Goal: Transaction & Acquisition: Purchase product/service

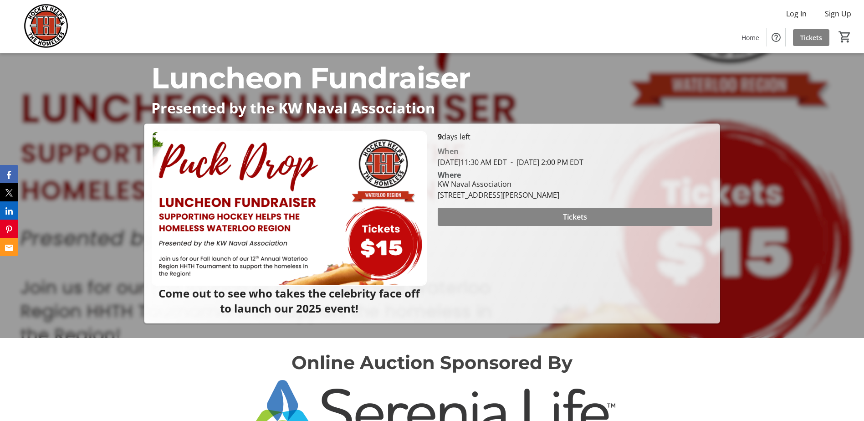
scroll to position [91, 0]
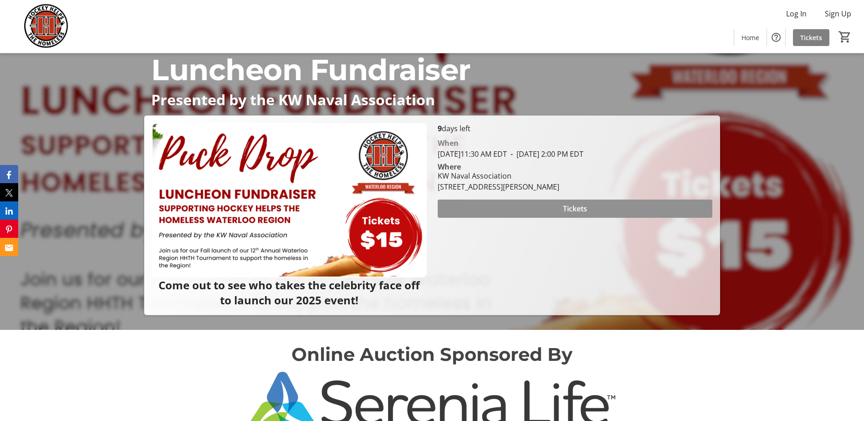
click at [572, 206] on span "Tickets" at bounding box center [575, 208] width 24 height 11
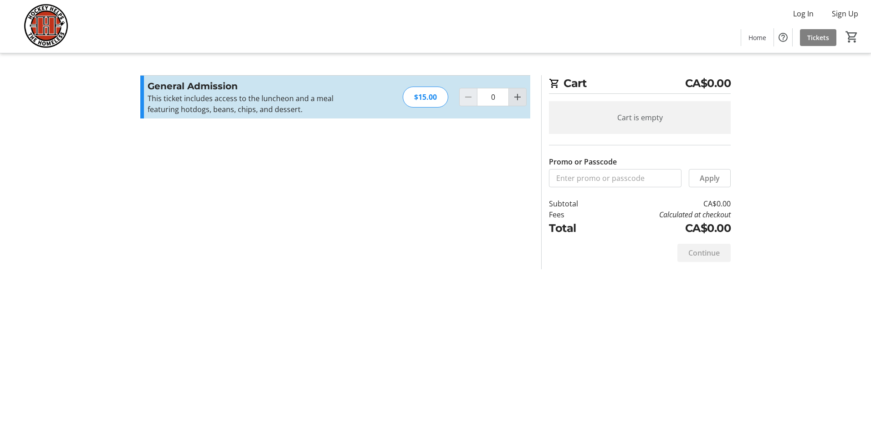
click at [520, 100] on mat-icon "Increment by one" at bounding box center [517, 97] width 11 height 11
type input "1"
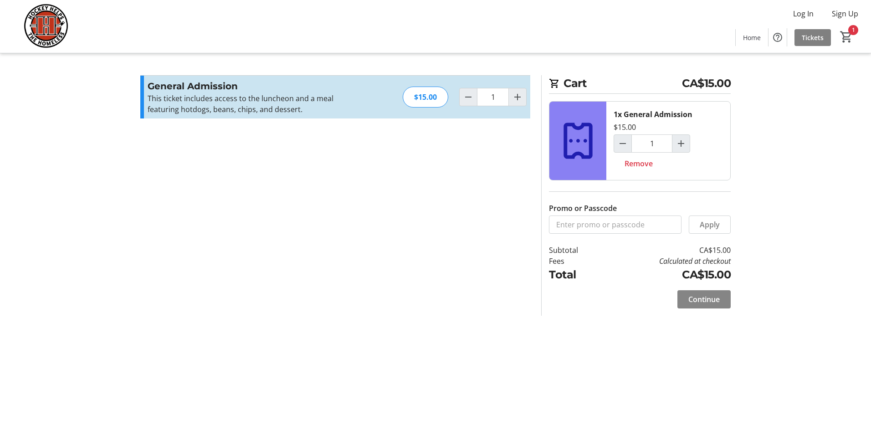
click at [695, 301] on span "Continue" at bounding box center [704, 299] width 31 height 11
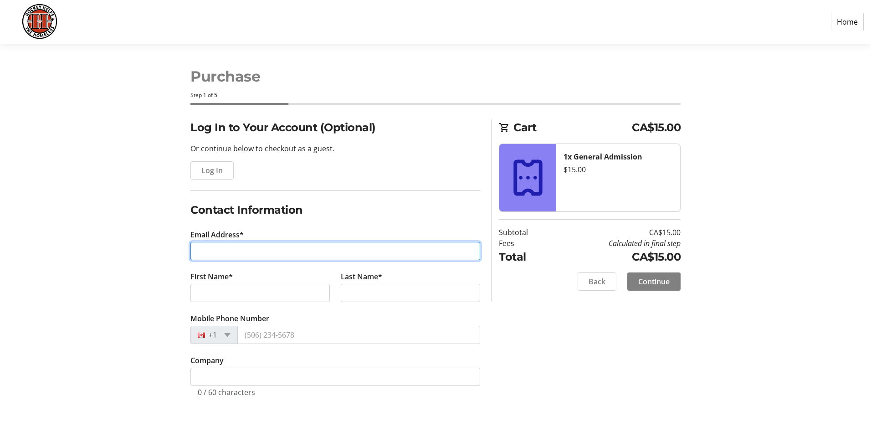
click at [231, 248] on input "Email Address*" at bounding box center [335, 251] width 290 height 18
type input "[PERSON_NAME][EMAIL_ADDRESS][DOMAIN_NAME]"
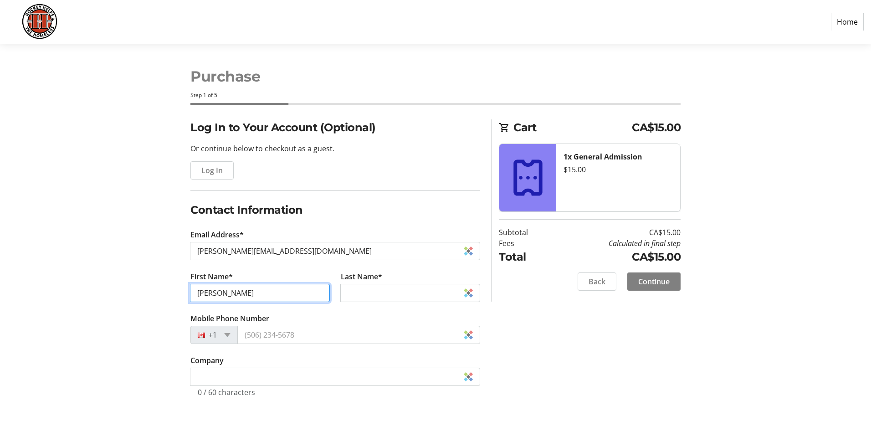
type input "[PERSON_NAME]"
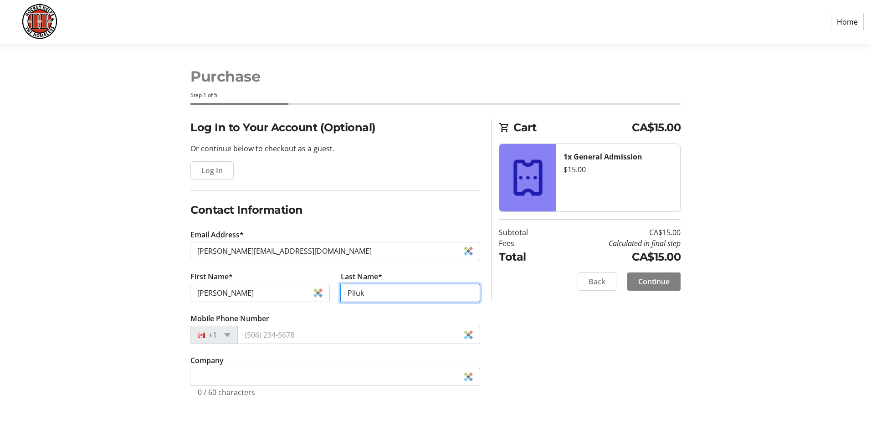
type input "Piluk"
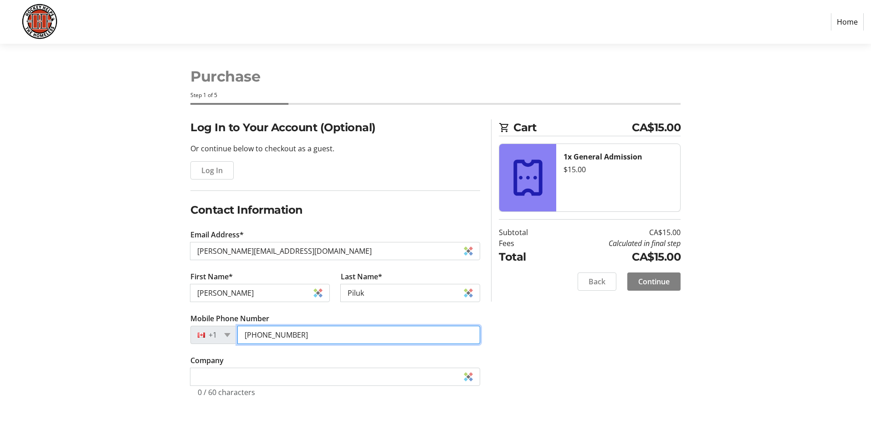
type input "[PHONE_NUMBER]"
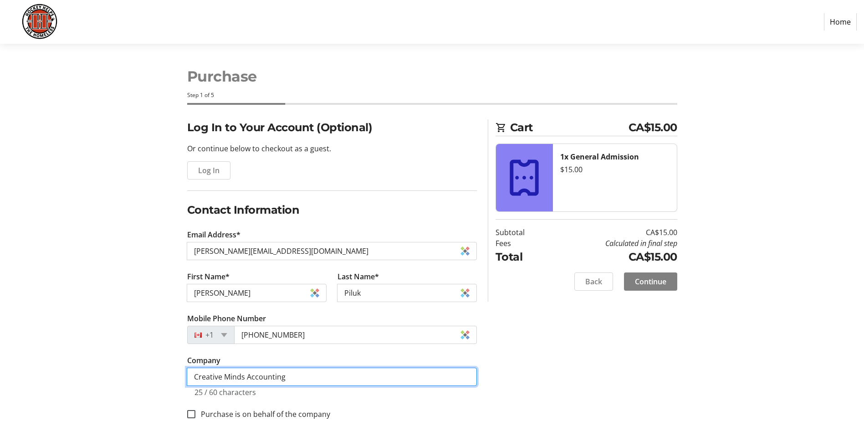
scroll to position [21, 0]
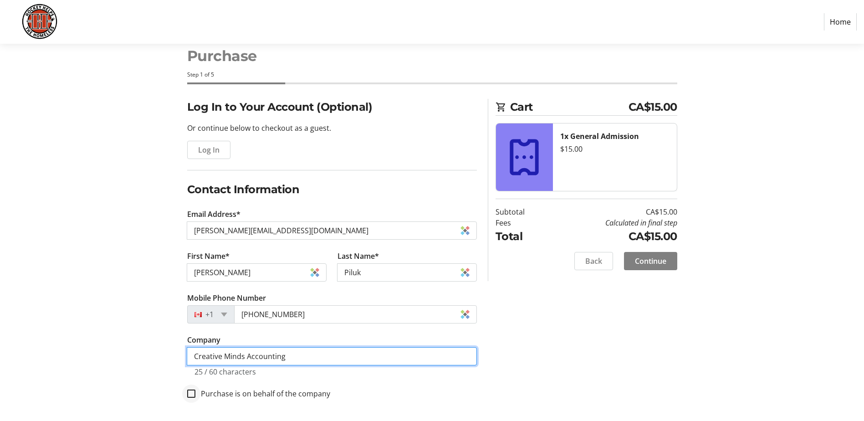
type input "Creative Minds Accounting"
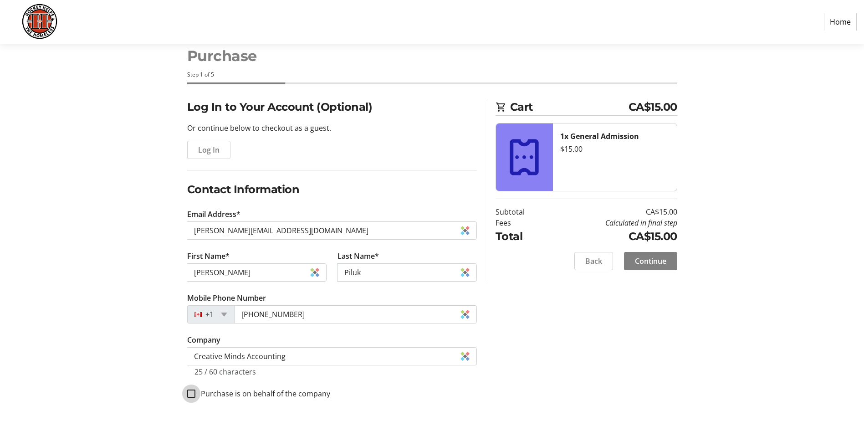
click at [191, 394] on input "Purchase is on behalf of the company" at bounding box center [191, 394] width 8 height 8
checkbox input "true"
click at [649, 257] on span "Continue" at bounding box center [650, 261] width 31 height 11
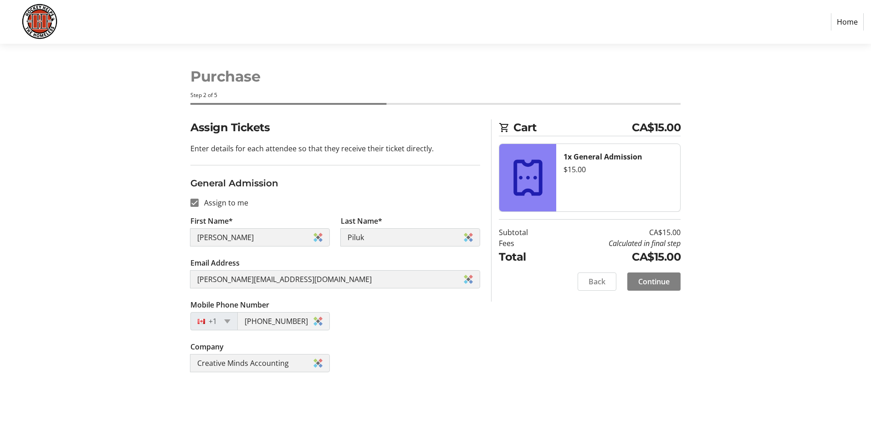
click at [659, 282] on span "Continue" at bounding box center [653, 281] width 31 height 11
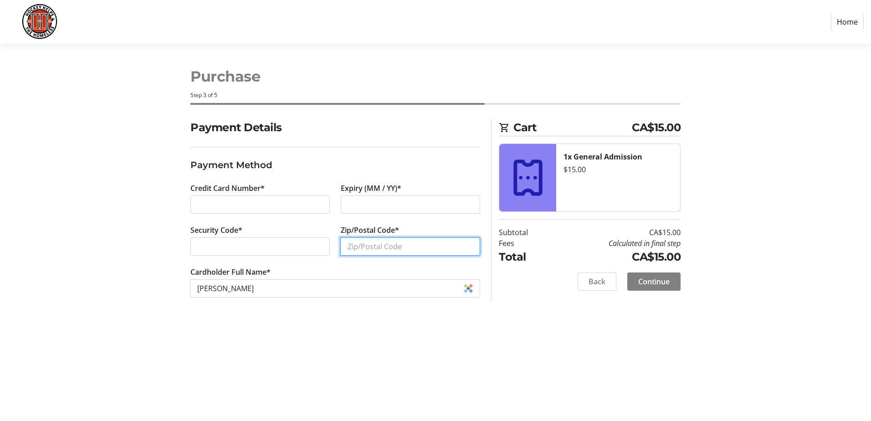
click at [371, 241] on input "Zip/Postal Code*" at bounding box center [410, 246] width 140 height 18
type input "N2H6M4"
click at [537, 281] on div "Back Continue" at bounding box center [590, 282] width 182 height 18
click at [648, 278] on span "Continue" at bounding box center [653, 281] width 31 height 11
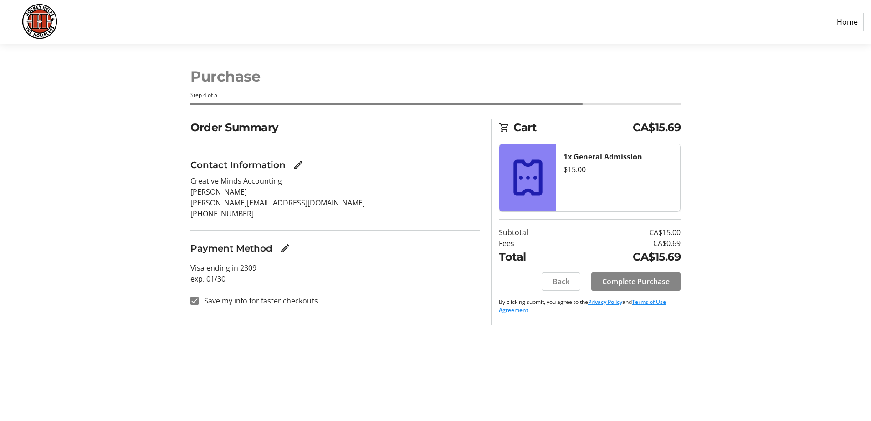
click at [638, 280] on span "Complete Purchase" at bounding box center [635, 281] width 67 height 11
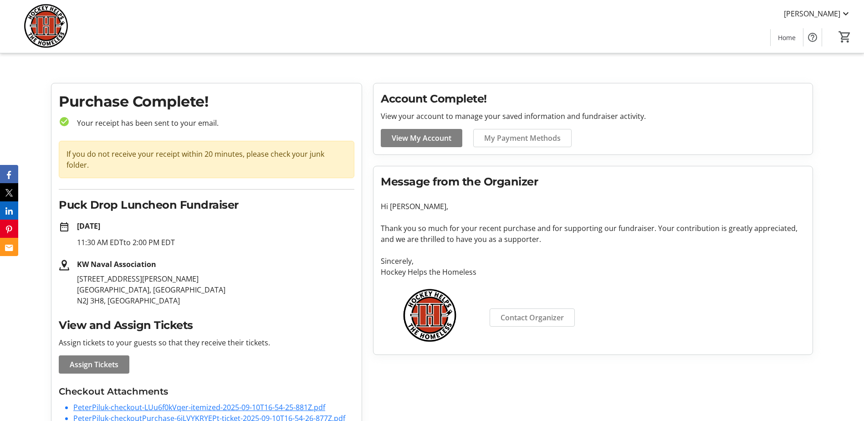
scroll to position [14, 0]
